Goal: Information Seeking & Learning: Check status

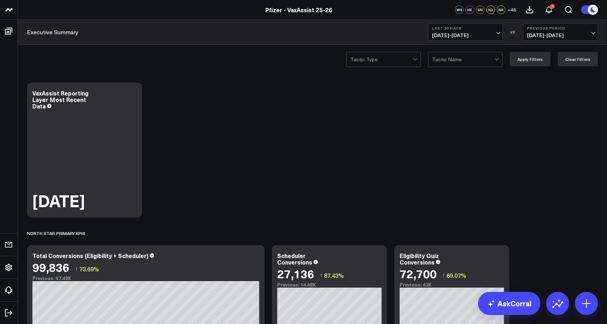
click at [499, 32] on span "[DATE] - [DATE]" at bounding box center [465, 35] width 67 height 6
click at [448, 228] on link "Custom Dates" at bounding box center [466, 230] width 74 height 14
select select "9"
select select "2025"
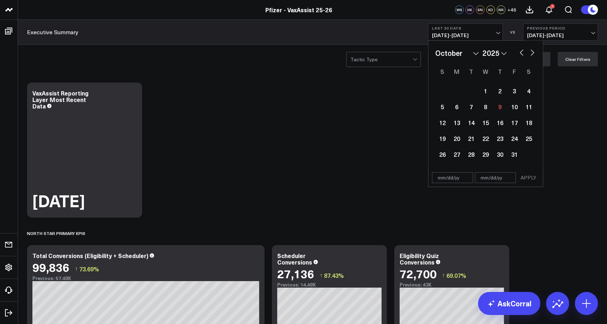
click at [521, 52] on button "button" at bounding box center [521, 52] width 7 height 9
select select "8"
select select "2025"
click at [513, 122] on div "19" at bounding box center [515, 122] width 14 height 14
type input "[DATE]"
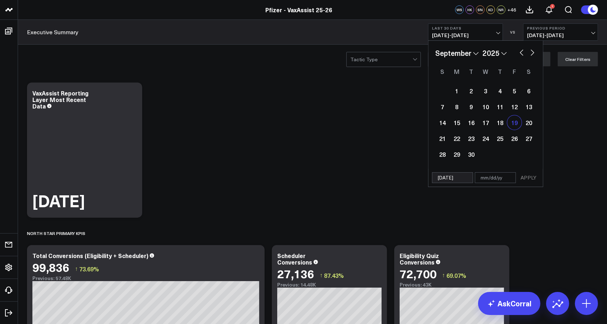
select select "8"
select select "2025"
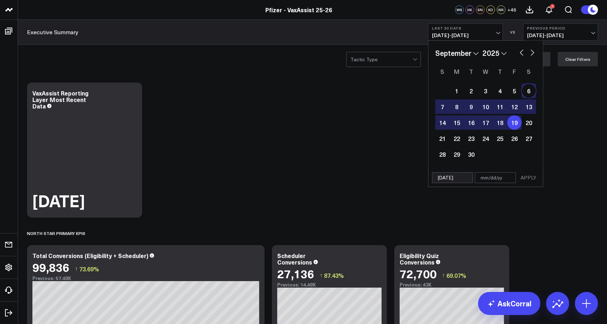
click at [534, 52] on button "button" at bounding box center [532, 52] width 7 height 9
select select "9"
select select "2025"
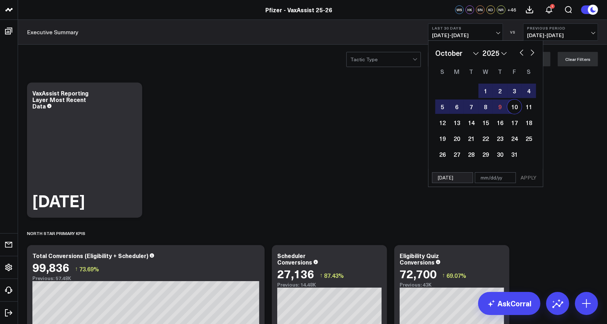
click at [515, 104] on div "10" at bounding box center [515, 106] width 14 height 14
type input "[DATE]"
select select "9"
select select "2025"
click at [530, 175] on button "APPLY" at bounding box center [529, 177] width 22 height 11
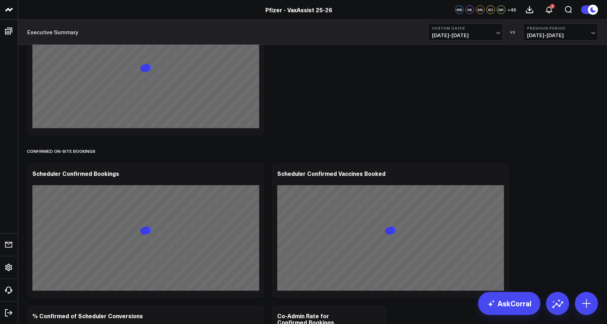
scroll to position [689, 0]
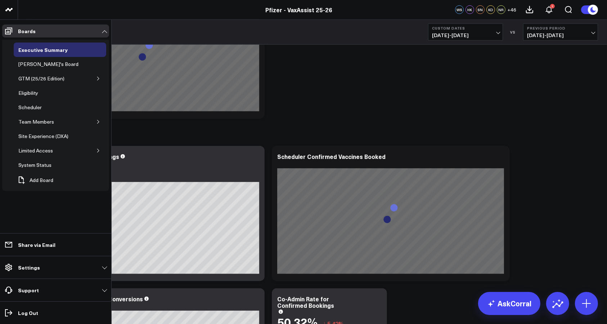
click at [0, 238] on li "Share via Email" at bounding box center [55, 244] width 111 height 23
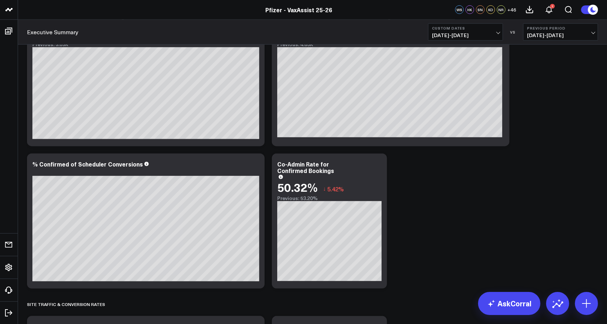
scroll to position [839, 0]
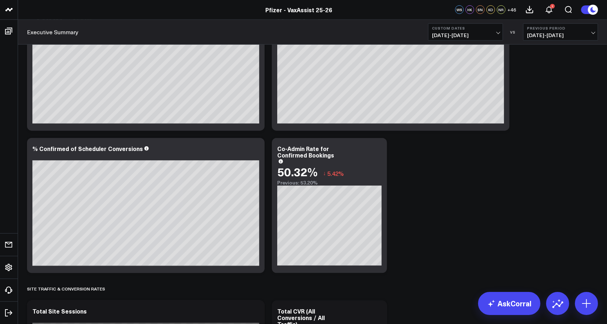
click at [592, 36] on span "[DATE] - [DATE]" at bounding box center [560, 35] width 67 height 6
click at [557, 89] on link "No Comparison" at bounding box center [561, 90] width 74 height 14
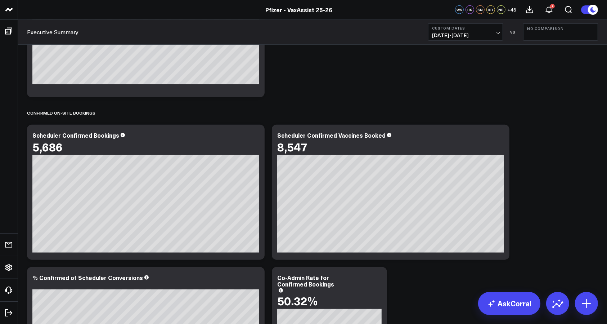
scroll to position [703, 0]
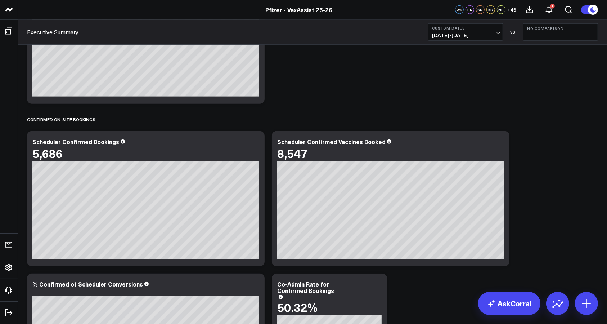
click at [496, 29] on b "Custom Dates" at bounding box center [465, 28] width 67 height 4
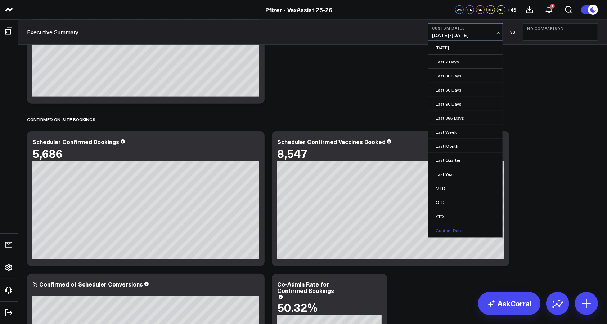
click at [457, 231] on link "Custom Dates" at bounding box center [466, 230] width 74 height 14
select select "9"
select select "2025"
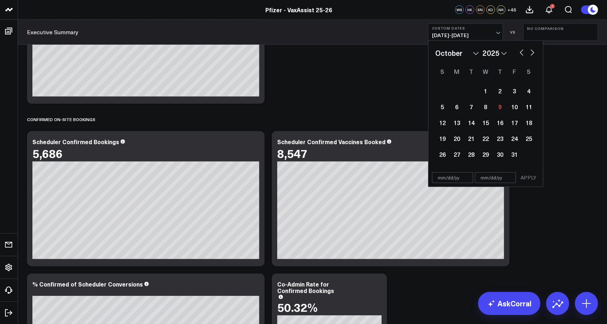
click at [522, 54] on button "button" at bounding box center [521, 52] width 7 height 9
select select "8"
select select "2025"
click at [458, 124] on div "15" at bounding box center [457, 122] width 14 height 14
type input "[DATE]"
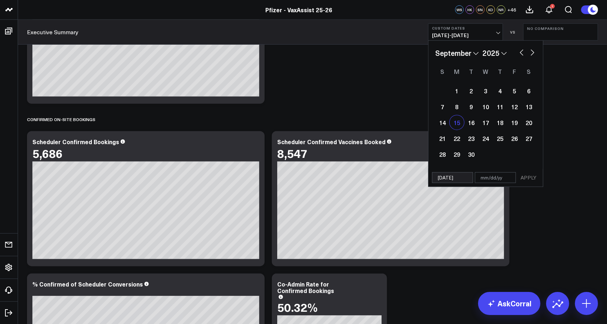
select select "8"
select select "2025"
click at [534, 52] on button "button" at bounding box center [532, 52] width 7 height 9
select select "9"
select select "2025"
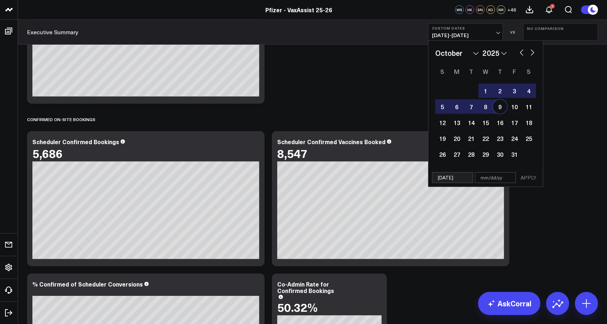
click at [499, 108] on div "9" at bounding box center [500, 106] width 14 height 14
type input "[DATE]"
select select "9"
select select "2025"
click at [531, 176] on button "APPLY" at bounding box center [529, 177] width 22 height 11
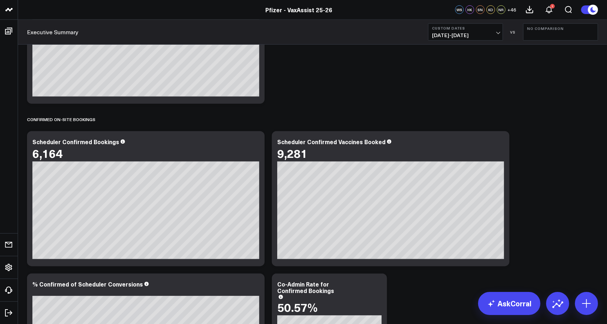
click at [498, 32] on span "[DATE] - [DATE]" at bounding box center [465, 35] width 67 height 6
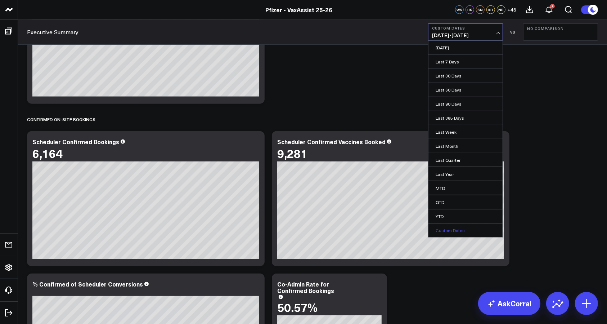
click at [470, 228] on link "Custom Dates" at bounding box center [466, 230] width 74 height 14
select select "9"
select select "2025"
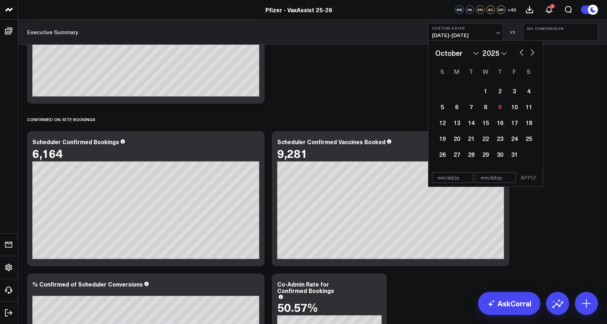
click at [516, 55] on div "January February March April May June July August September October November [D…" at bounding box center [486, 53] width 101 height 11
click at [520, 54] on button "button" at bounding box center [521, 52] width 7 height 9
select select "8"
select select "2025"
click at [530, 104] on div "13" at bounding box center [529, 106] width 14 height 14
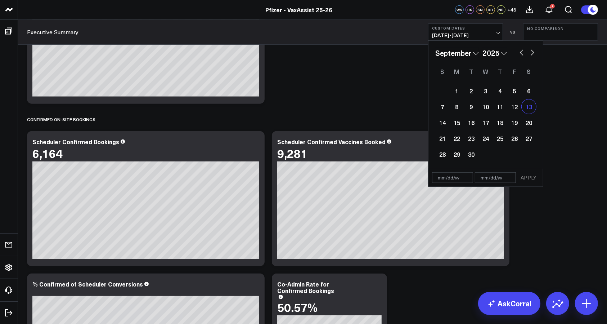
type input "[DATE]"
select select "8"
select select "2025"
click at [533, 53] on button "button" at bounding box center [532, 52] width 7 height 9
select select "9"
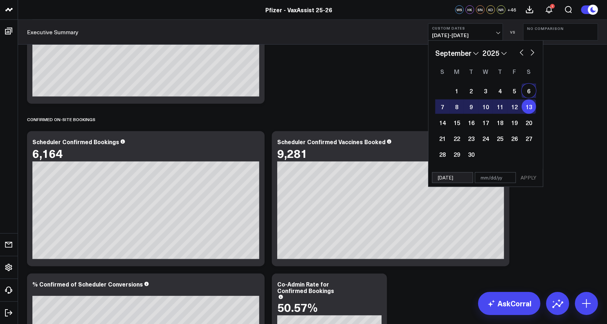
select select "2025"
click at [488, 108] on div "8" at bounding box center [486, 106] width 14 height 14
type input "[DATE]"
select select "9"
select select "2025"
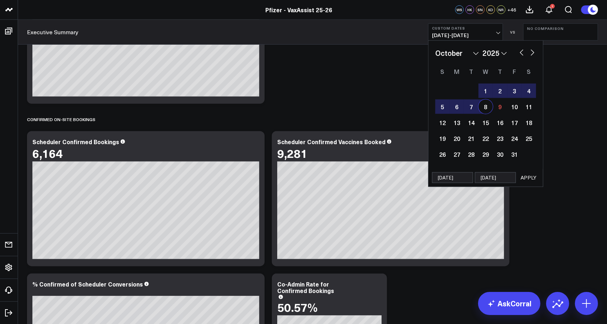
click at [528, 174] on button "APPLY" at bounding box center [529, 177] width 22 height 11
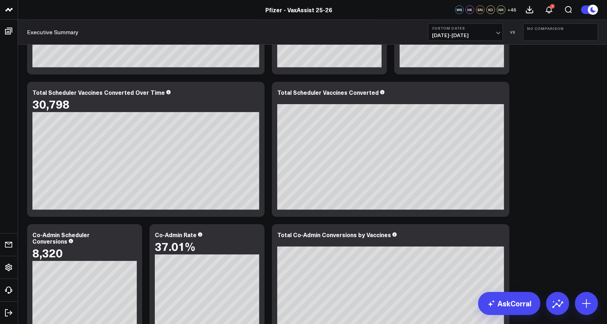
scroll to position [300, 0]
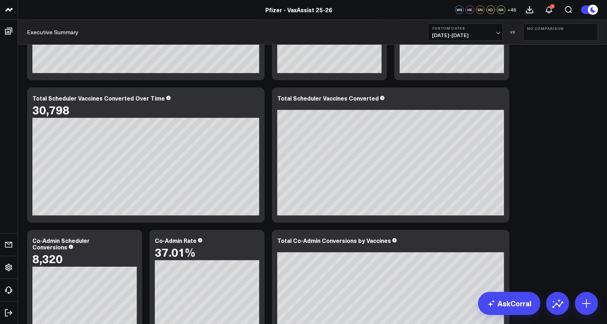
click at [495, 34] on span "[DATE] - [DATE]" at bounding box center [465, 35] width 67 height 6
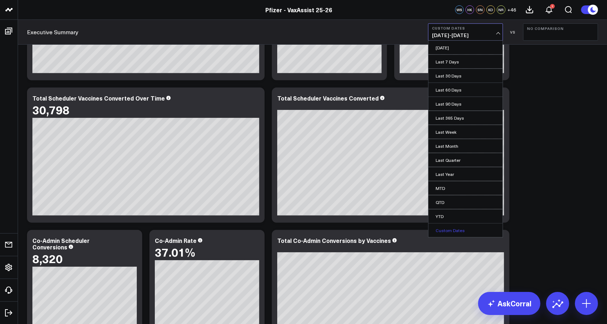
click at [459, 230] on link "Custom Dates" at bounding box center [466, 230] width 74 height 14
select select "9"
select select "2025"
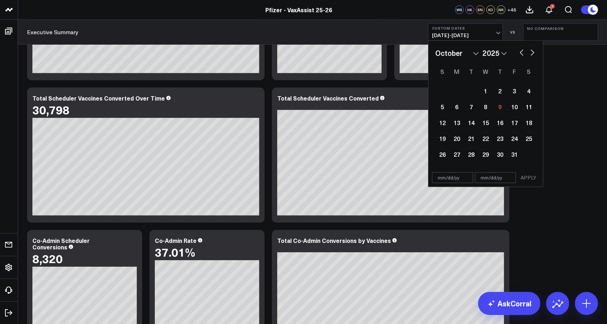
click at [522, 53] on button "button" at bounding box center [521, 52] width 7 height 9
select select "8"
select select "2025"
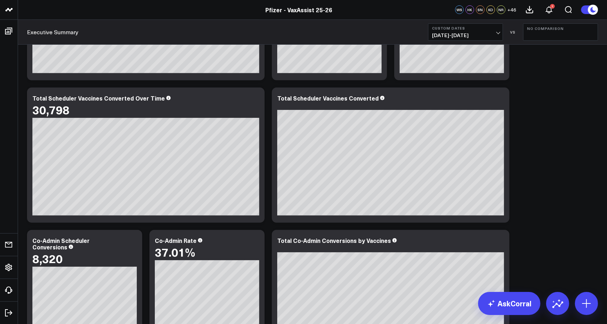
click at [557, 38] on button "No Comparison" at bounding box center [561, 31] width 75 height 17
click at [553, 46] on link "Previous Period" at bounding box center [561, 48] width 74 height 14
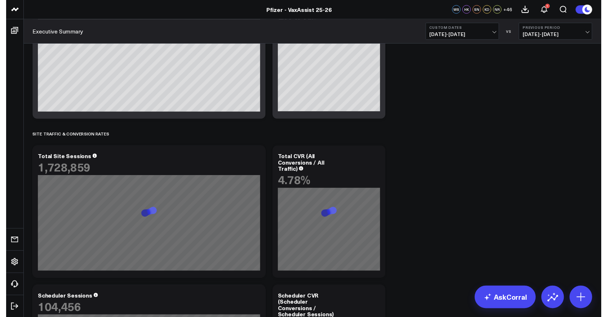
scroll to position [1022, 0]
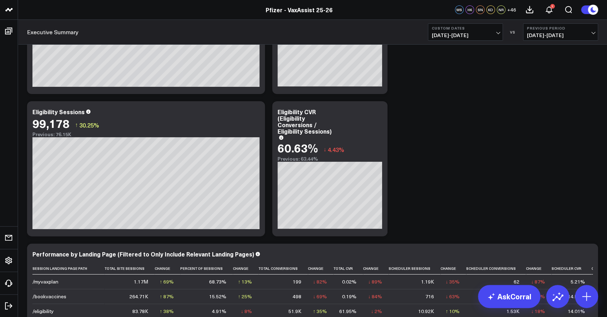
scroll to position [1326, 0]
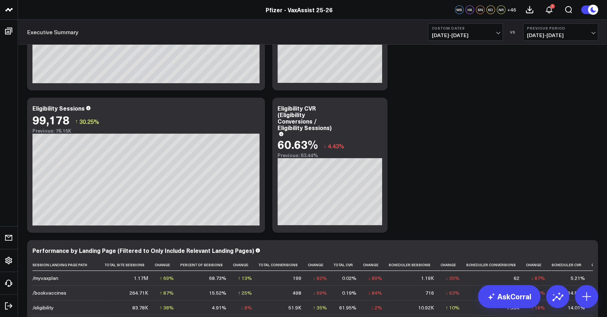
click at [508, 97] on div "Modify via AI Copy link to widget Ask support Remove Create linked copy Executi…" at bounding box center [312, 216] width 578 height 2927
click at [596, 32] on button "Previous Period [DATE] - [DATE]" at bounding box center [560, 31] width 75 height 17
click at [549, 86] on link "No Comparison" at bounding box center [560, 90] width 74 height 14
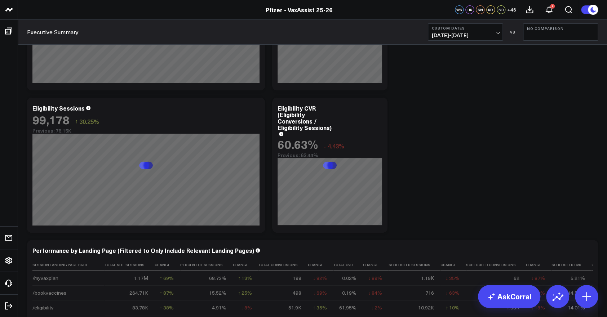
click at [497, 33] on span "[DATE] - [DATE]" at bounding box center [465, 35] width 67 height 6
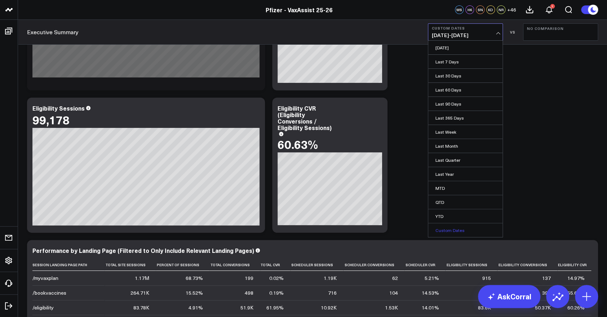
scroll to position [1321, 0]
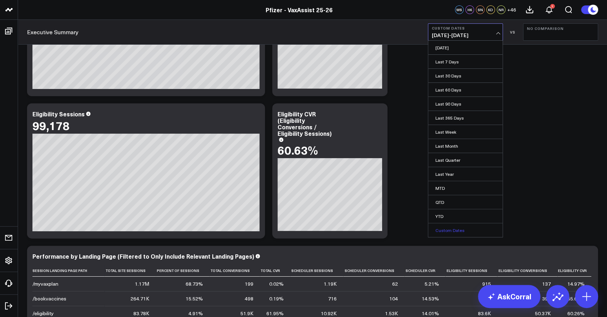
click at [464, 228] on link "Custom Dates" at bounding box center [465, 230] width 74 height 14
select select "9"
select select "2025"
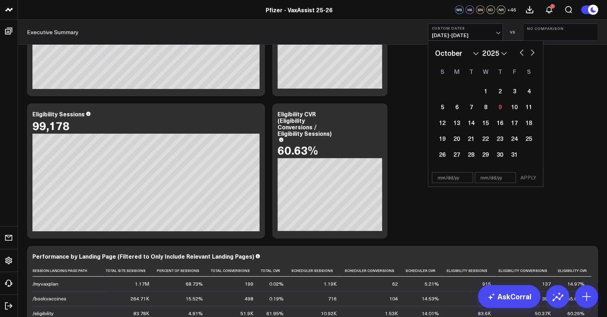
click at [519, 54] on button "button" at bounding box center [521, 52] width 7 height 9
select select "8"
select select "2025"
click at [519, 54] on button "button" at bounding box center [521, 52] width 7 height 9
select select "7"
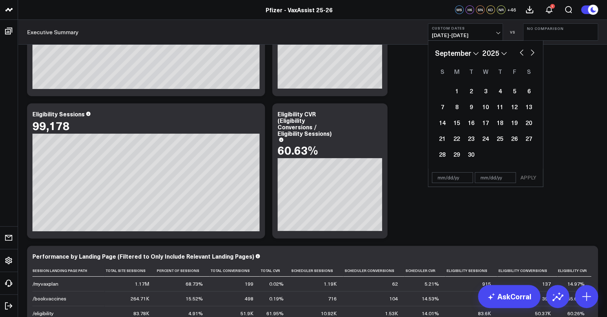
select select "2025"
click at [458, 154] on div "25" at bounding box center [456, 154] width 14 height 14
type input "[DATE]"
select select "7"
select select "2025"
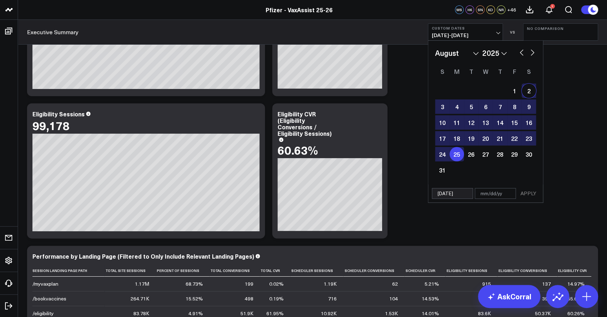
click at [533, 53] on button "button" at bounding box center [532, 52] width 7 height 9
select select "8"
select select "2025"
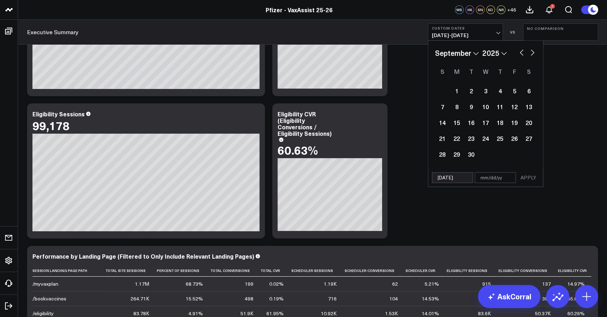
click at [533, 49] on button "button" at bounding box center [532, 52] width 7 height 9
select select "9"
select select "2025"
click at [484, 107] on div "8" at bounding box center [485, 106] width 14 height 14
type input "[DATE]"
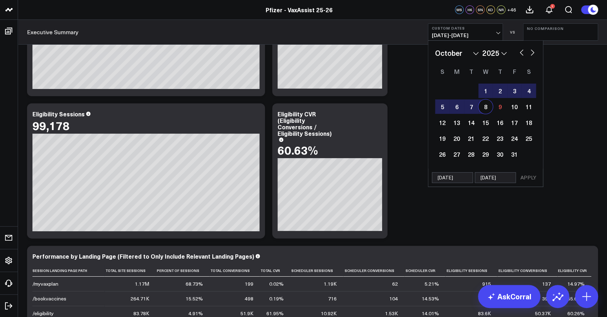
select select "9"
select select "2025"
click at [530, 175] on button "APPLY" at bounding box center [528, 177] width 22 height 11
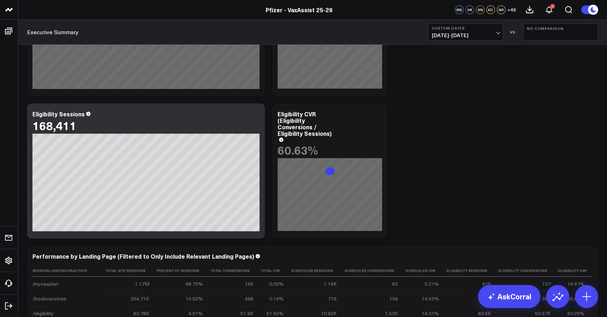
scroll to position [1326, 0]
